Goal: Task Accomplishment & Management: Manage account settings

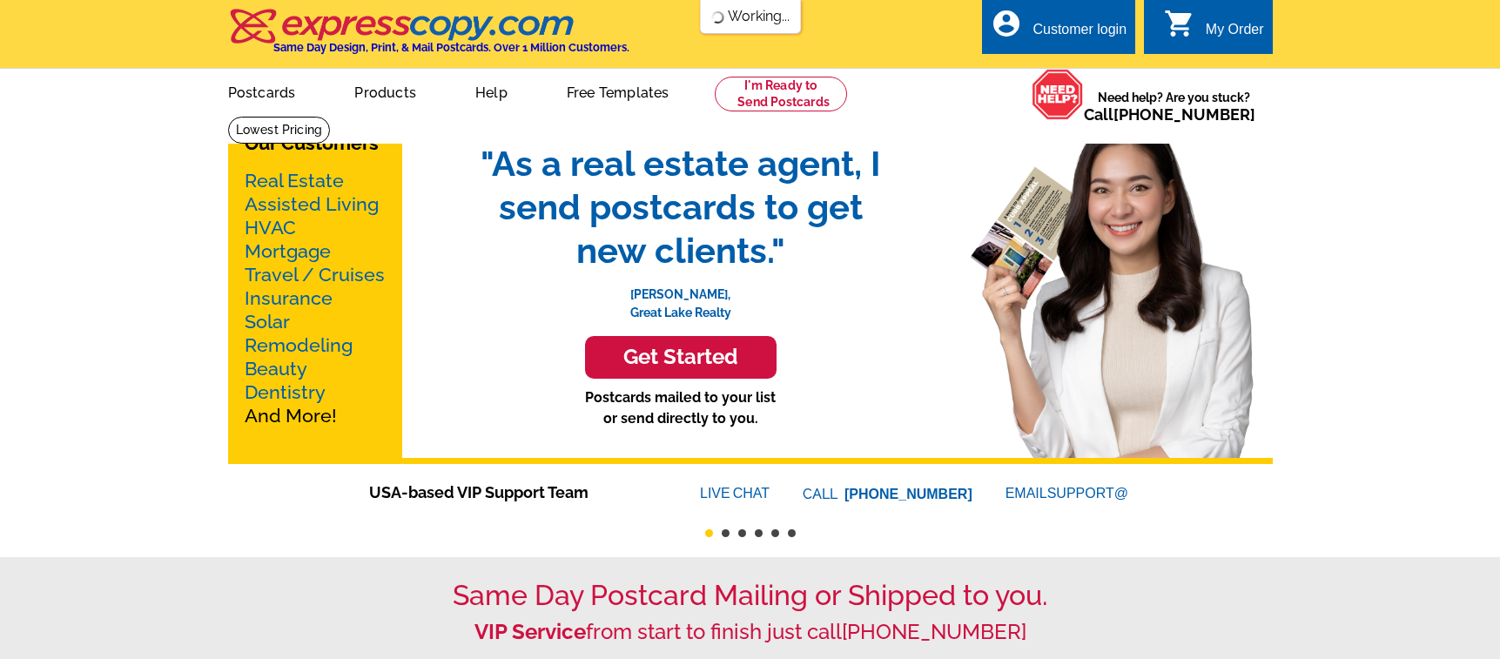
click at [1251, 29] on div "My Order" at bounding box center [1235, 34] width 58 height 24
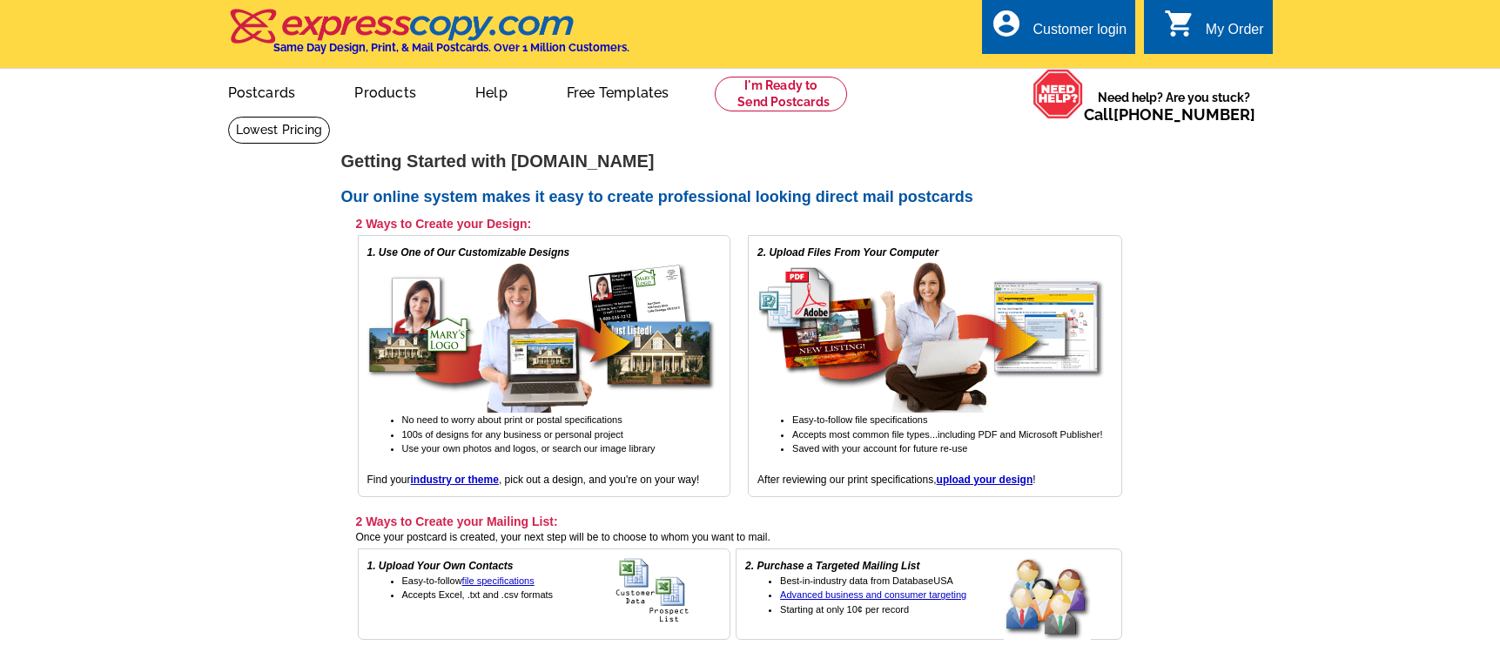
click at [1088, 34] on div "Customer login" at bounding box center [1079, 34] width 94 height 24
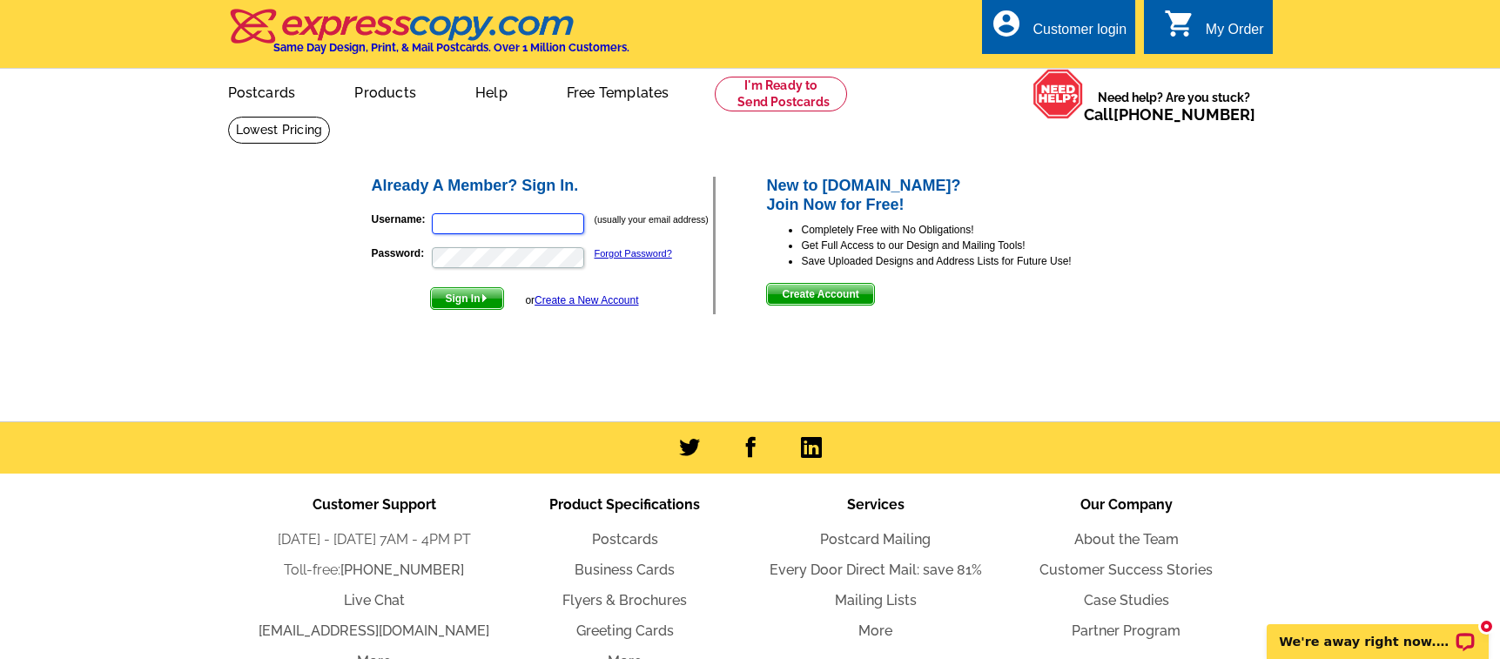
type input "[PERSON_NAME][EMAIL_ADDRESS][DOMAIN_NAME]"
click at [486, 291] on span "Sign In" at bounding box center [467, 298] width 72 height 21
